Goal: Task Accomplishment & Management: Use online tool/utility

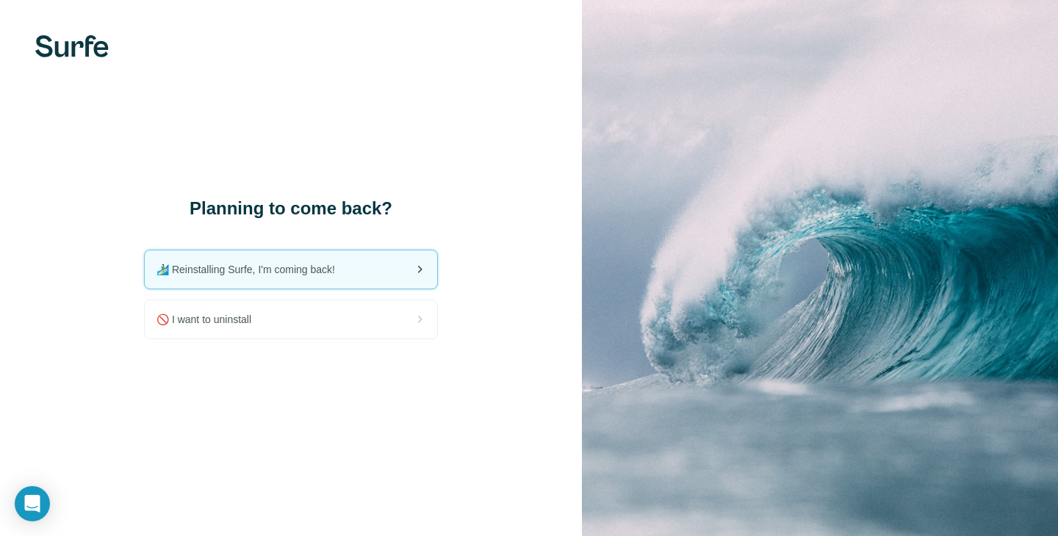
click at [289, 271] on span "🏄🏻‍♂️ Reinstalling Surfe, I'm coming back!" at bounding box center [251, 269] width 190 height 15
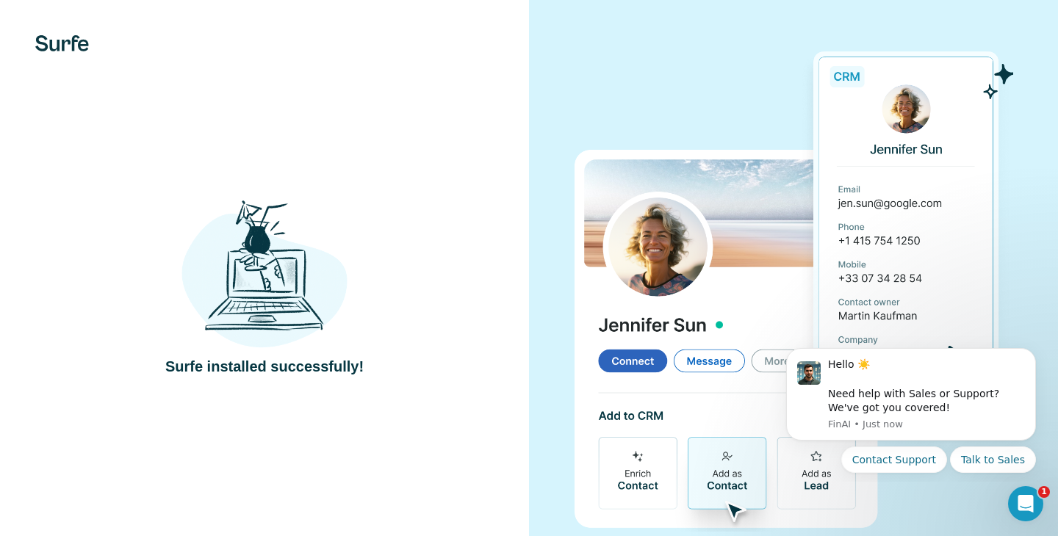
click at [473, 236] on div "Surfe installed successfully!" at bounding box center [264, 287] width 470 height 180
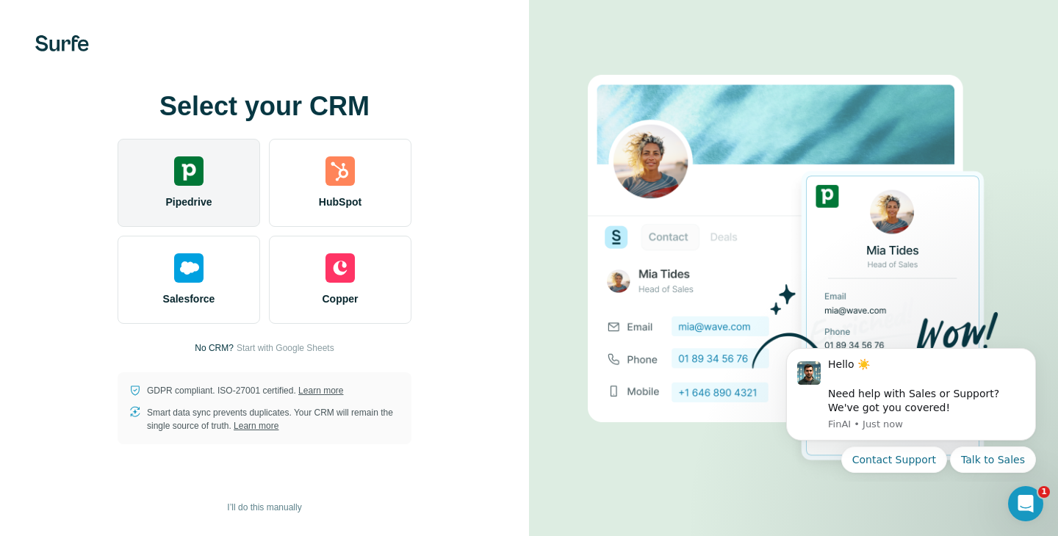
click at [228, 191] on div "Pipedrive" at bounding box center [189, 183] width 143 height 88
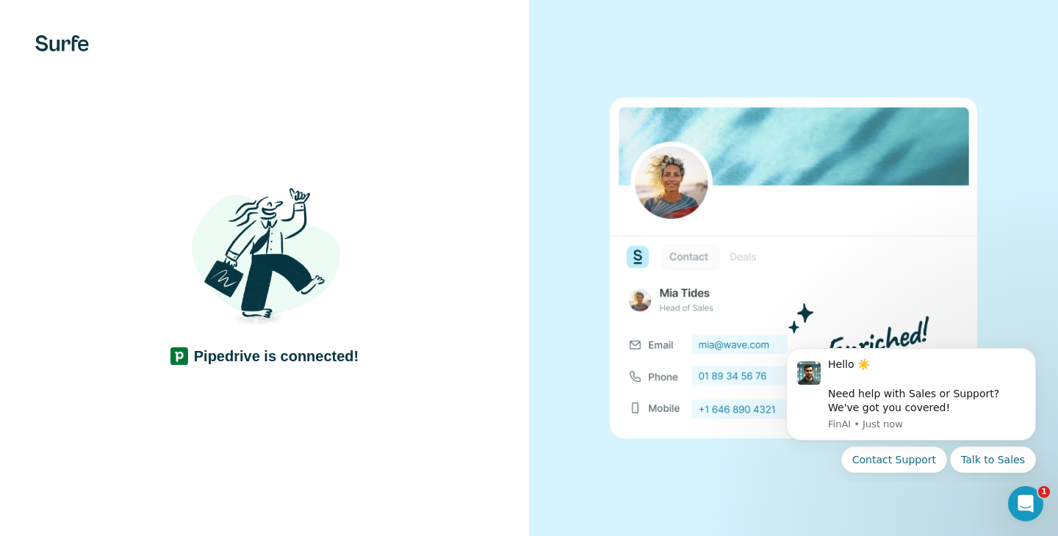
click at [461, 405] on div "Pipedrive is connected!" at bounding box center [264, 268] width 529 height 536
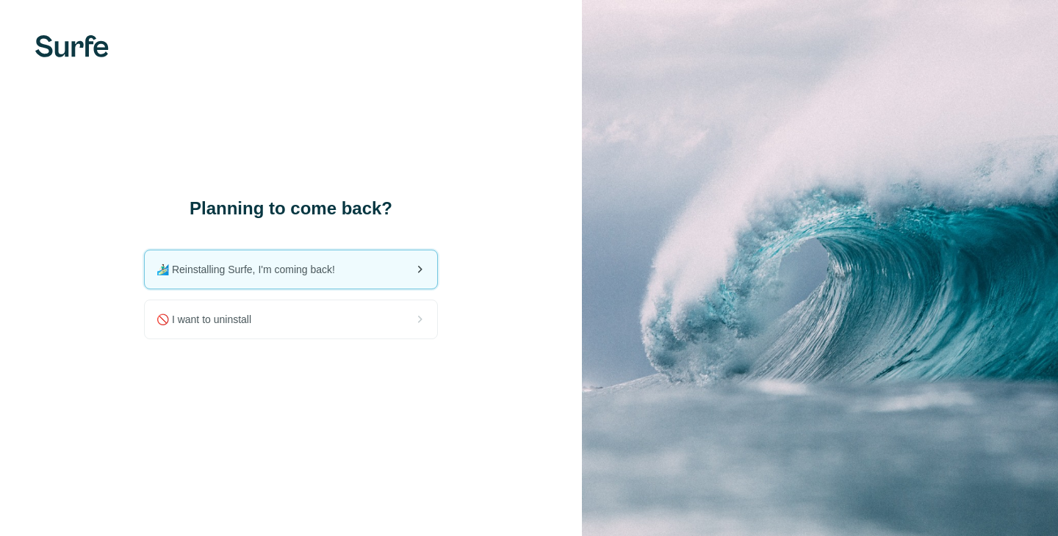
click at [363, 267] on div "🏄🏻‍♂️ Reinstalling Surfe, I'm coming back!" at bounding box center [291, 270] width 292 height 38
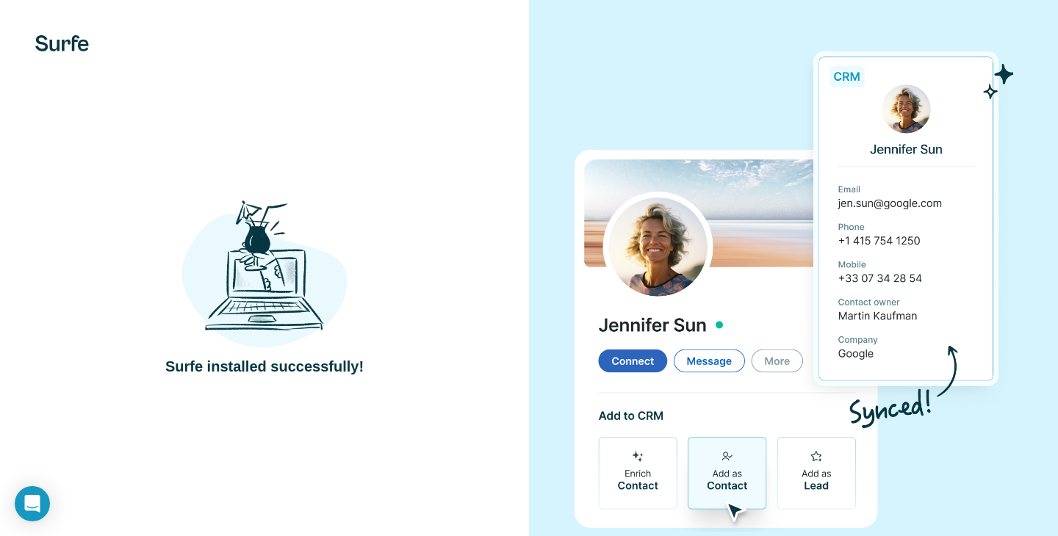
click at [502, 330] on div "Surfe installed successfully!" at bounding box center [264, 286] width 529 height 573
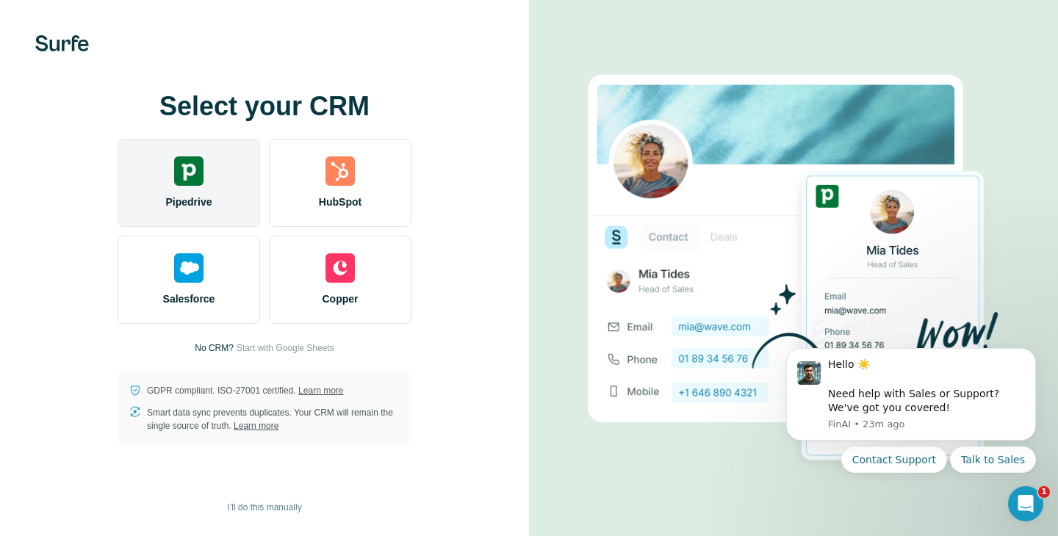
click at [210, 192] on div "Pipedrive" at bounding box center [189, 183] width 143 height 88
